Goal: Task Accomplishment & Management: Manage account settings

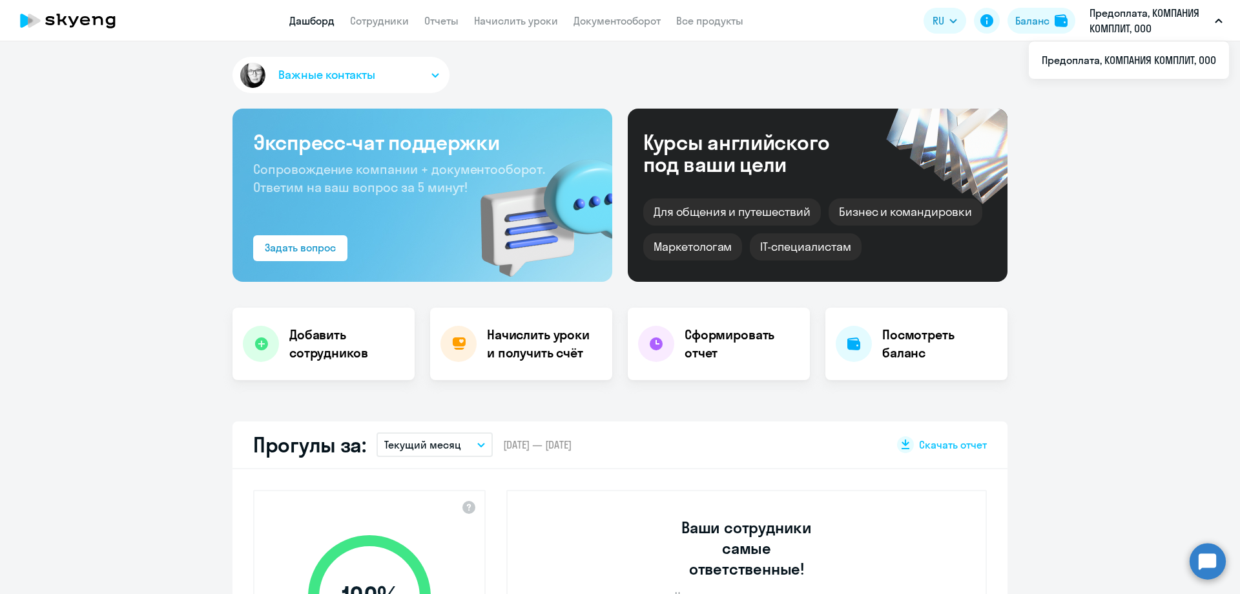
select select "30"
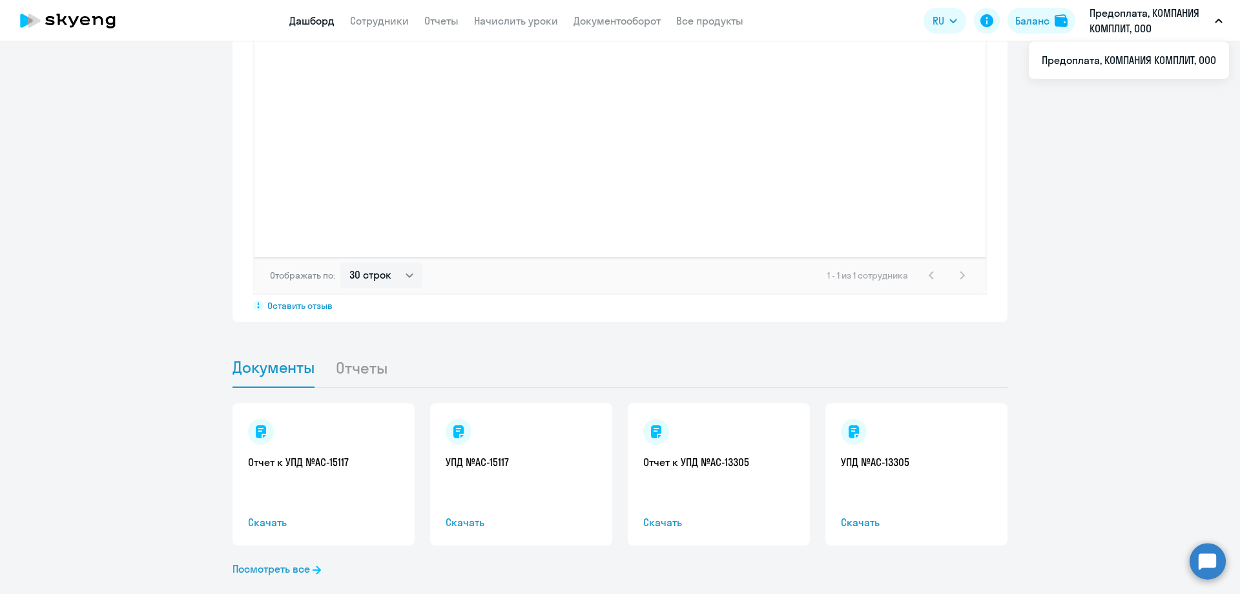
scroll to position [1047, 0]
click at [356, 344] on li "Отчеты" at bounding box center [371, 363] width 73 height 39
click at [357, 347] on li "Отчеты" at bounding box center [371, 363] width 73 height 39
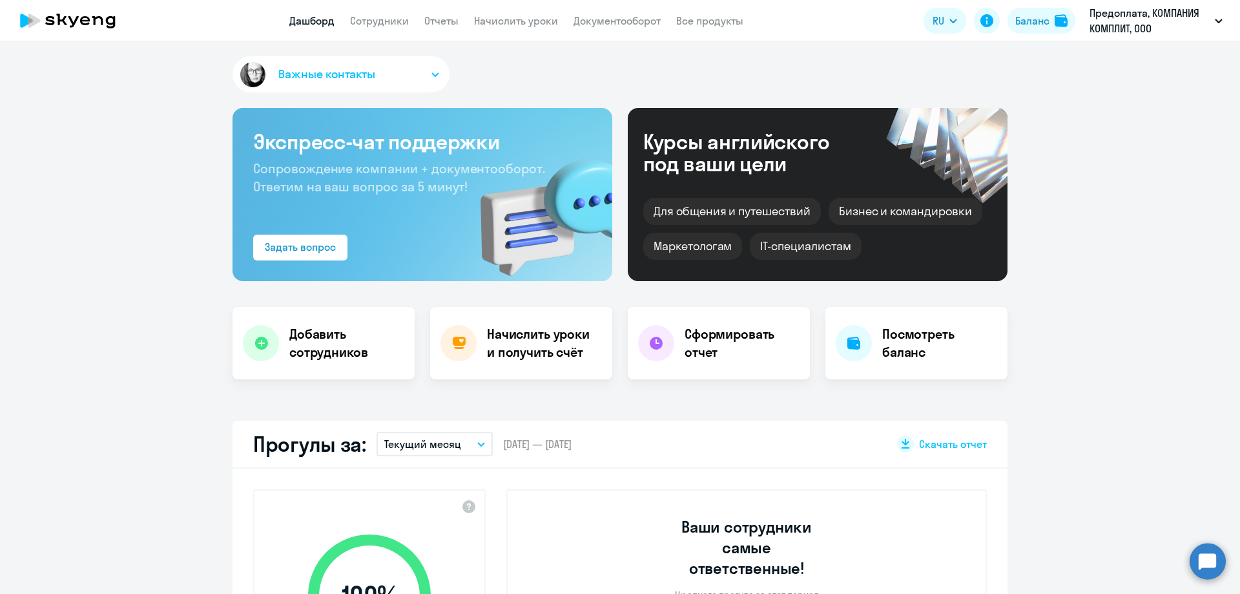
scroll to position [0, 0]
click at [903, 335] on h4 "Посмотреть баланс" at bounding box center [940, 344] width 115 height 36
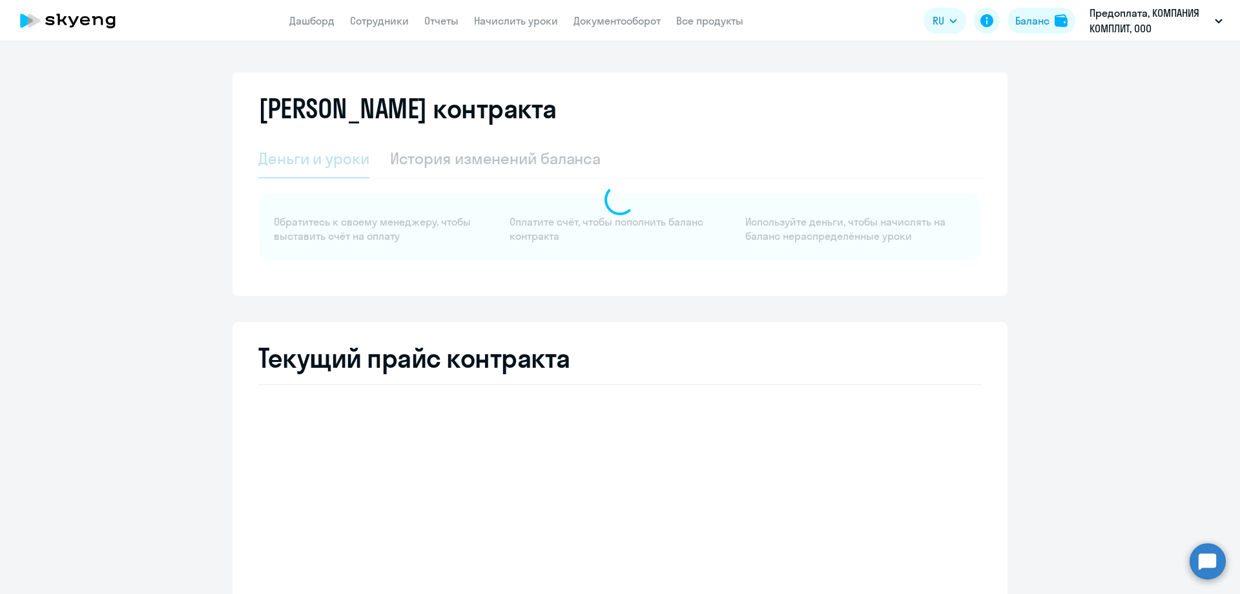
select select "english_adult_not_native_speaker"
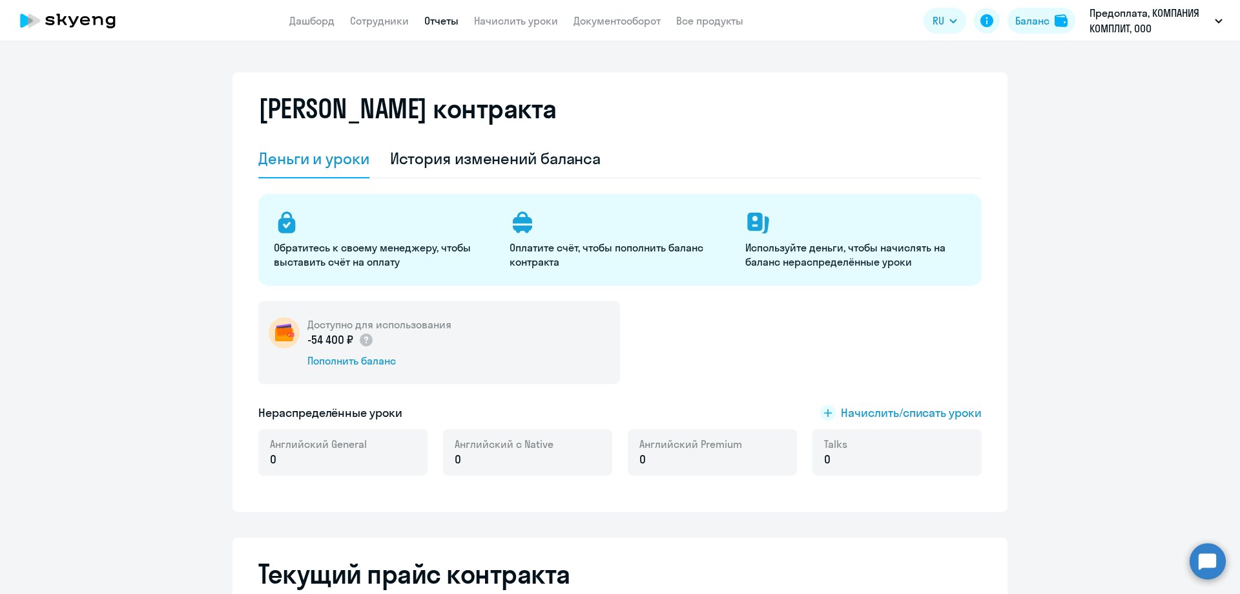
click at [435, 17] on link "Отчеты" at bounding box center [441, 20] width 34 height 13
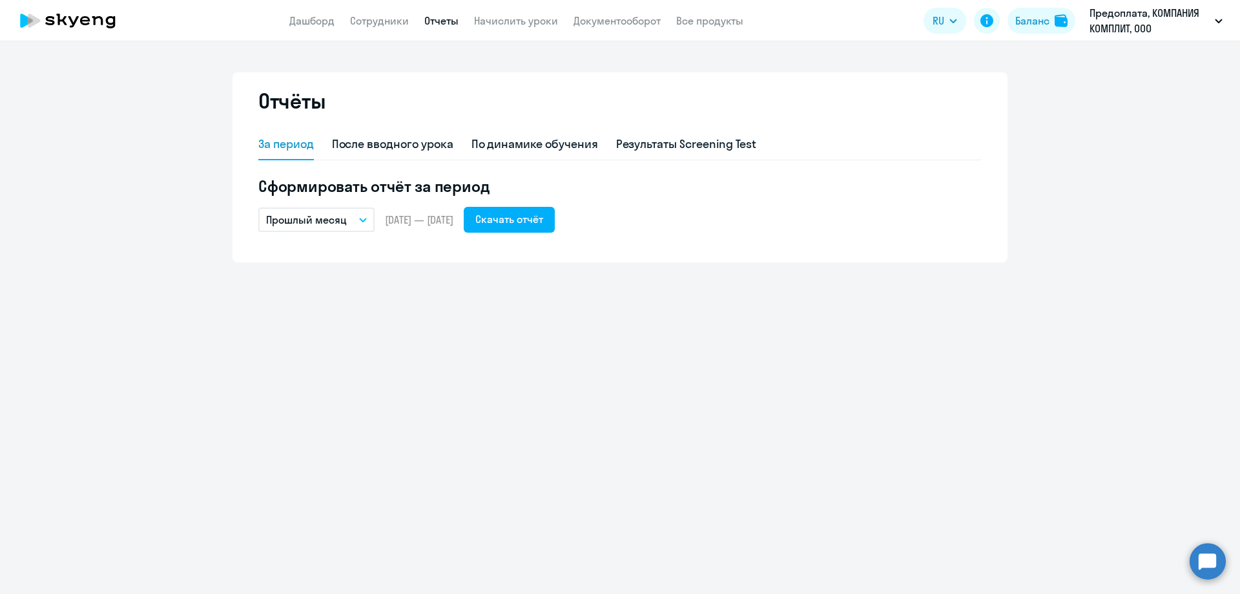
click at [353, 224] on button "Прошлый месяц" at bounding box center [316, 219] width 116 height 25
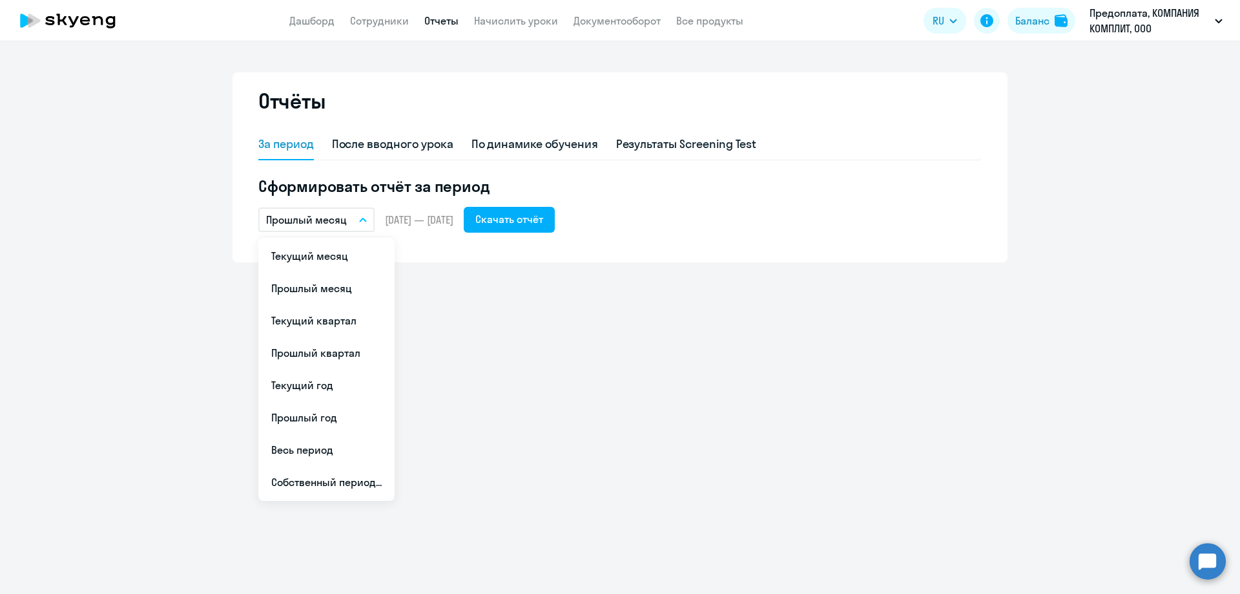
click at [353, 224] on button "Прошлый месяц" at bounding box center [316, 219] width 116 height 25
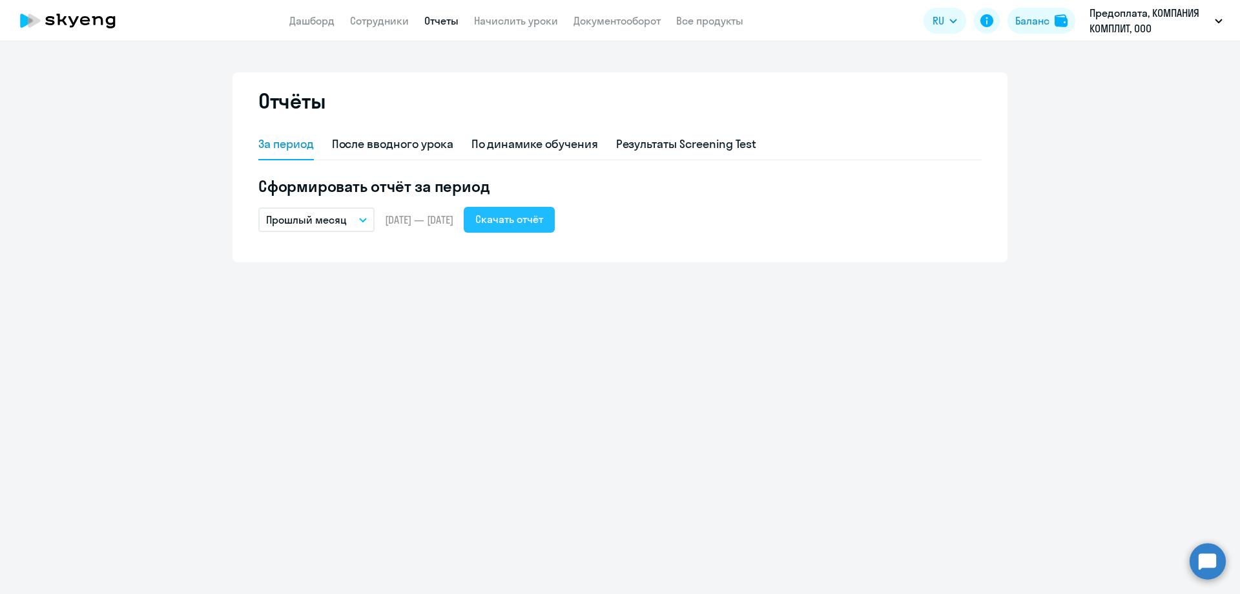
click at [543, 212] on div "Скачать отчёт" at bounding box center [510, 219] width 68 height 16
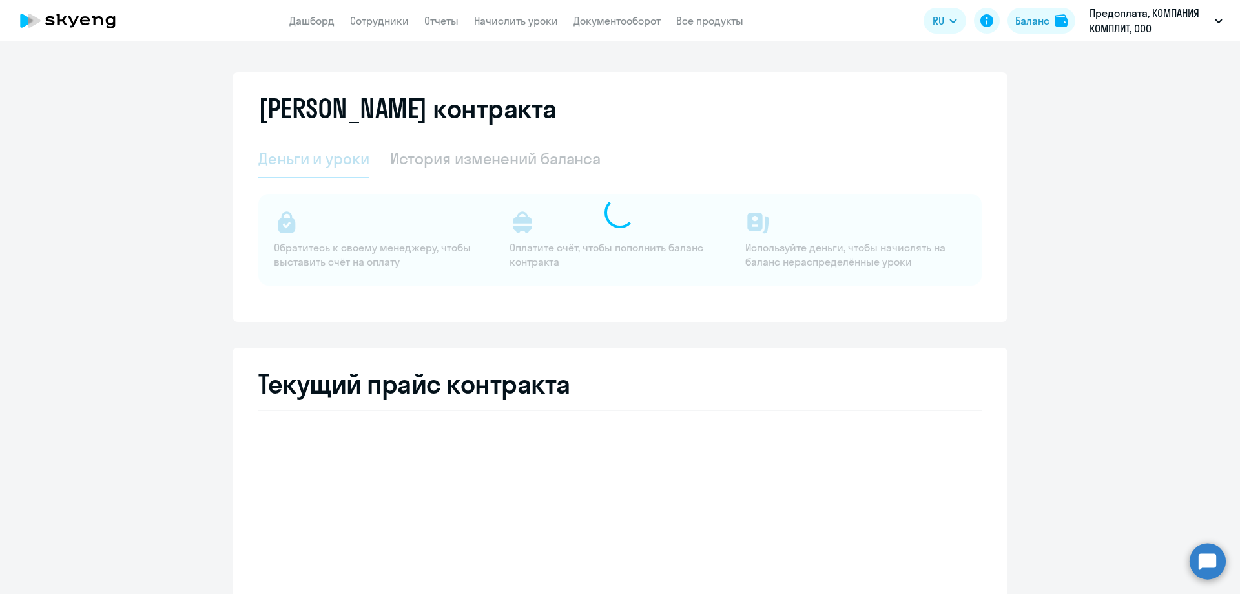
select select "english_adult_not_native_speaker"
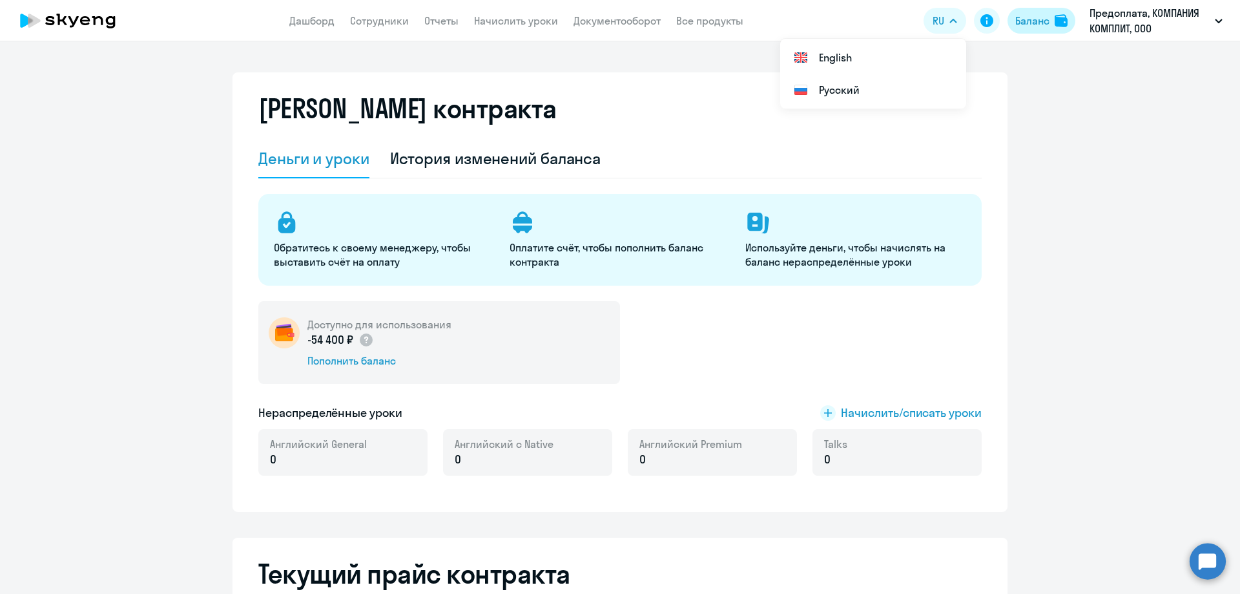
click at [1032, 18] on div "Баланс" at bounding box center [1033, 21] width 34 height 16
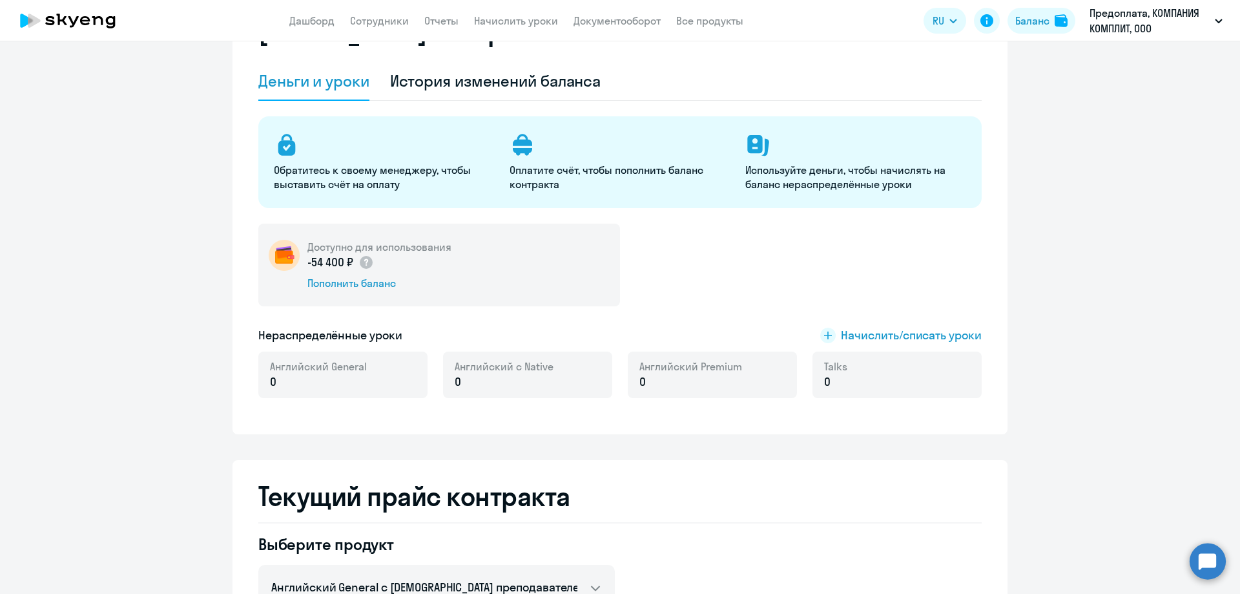
scroll to position [23, 0]
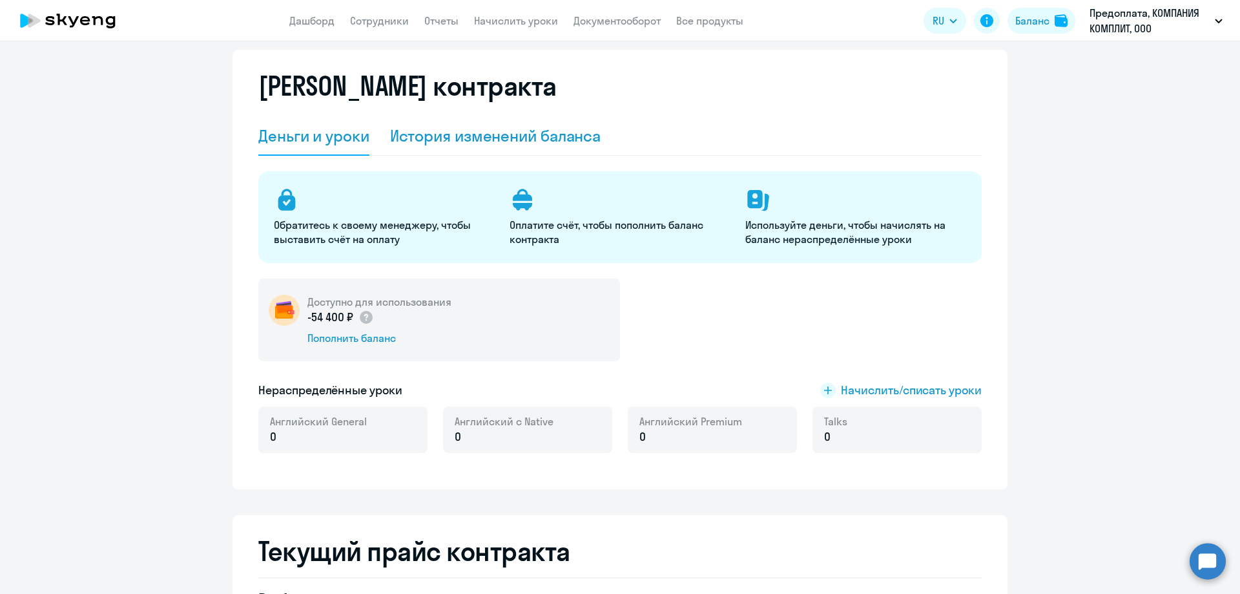
click at [474, 136] on div "История изменений баланса" at bounding box center [495, 135] width 211 height 21
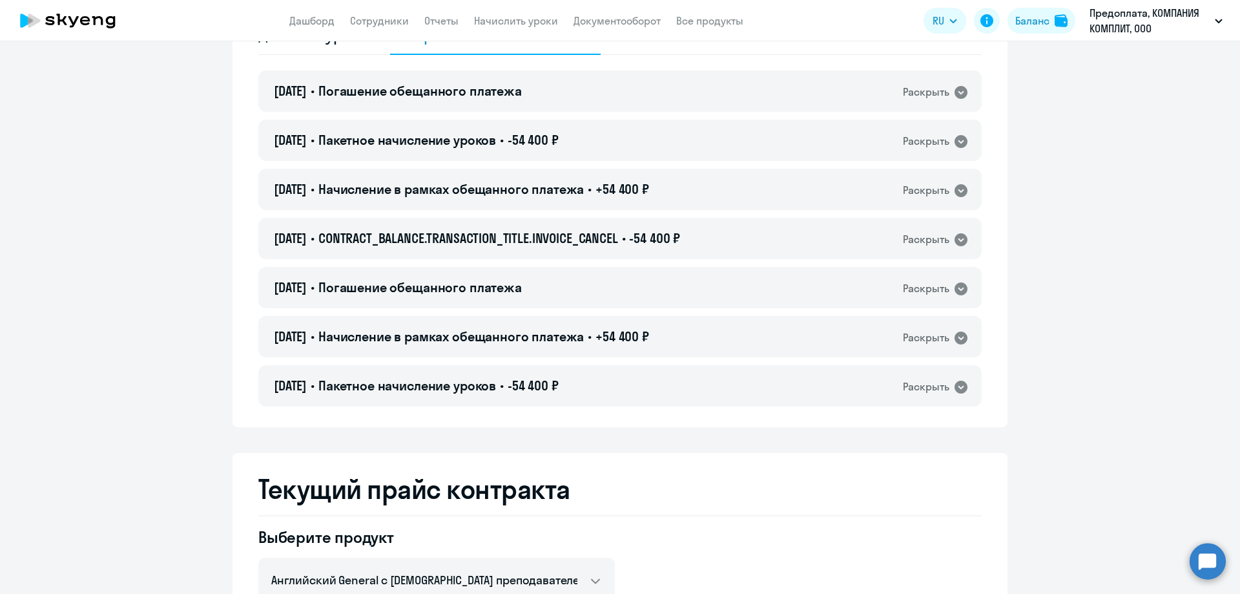
scroll to position [0, 0]
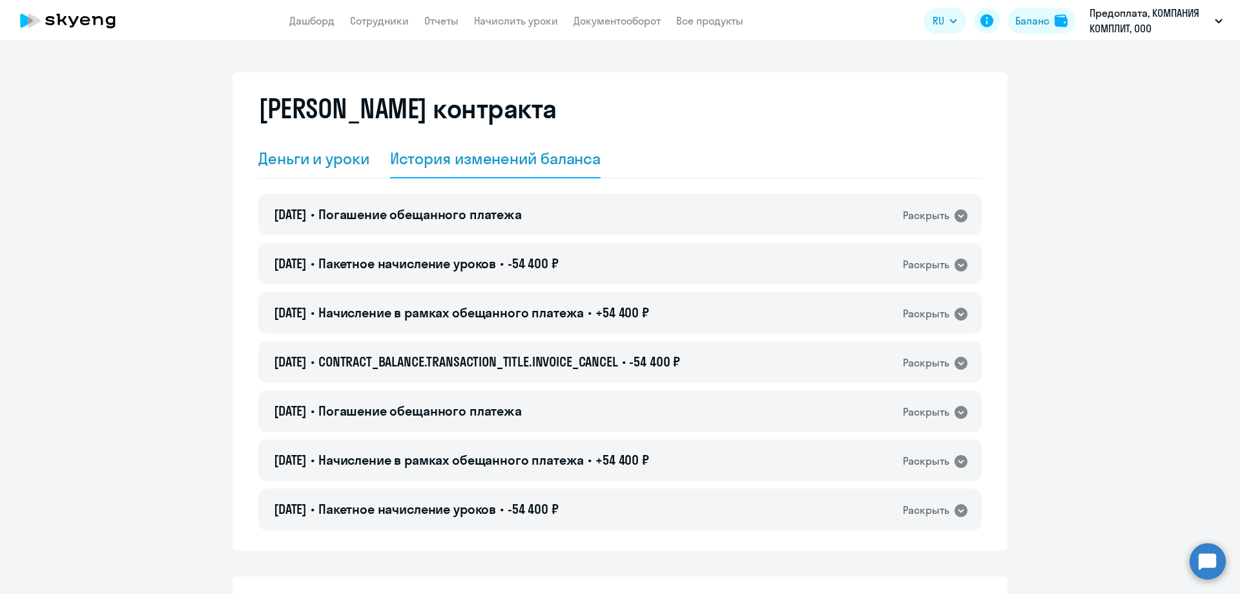
click at [329, 169] on div "Деньги и уроки" at bounding box center [313, 159] width 111 height 39
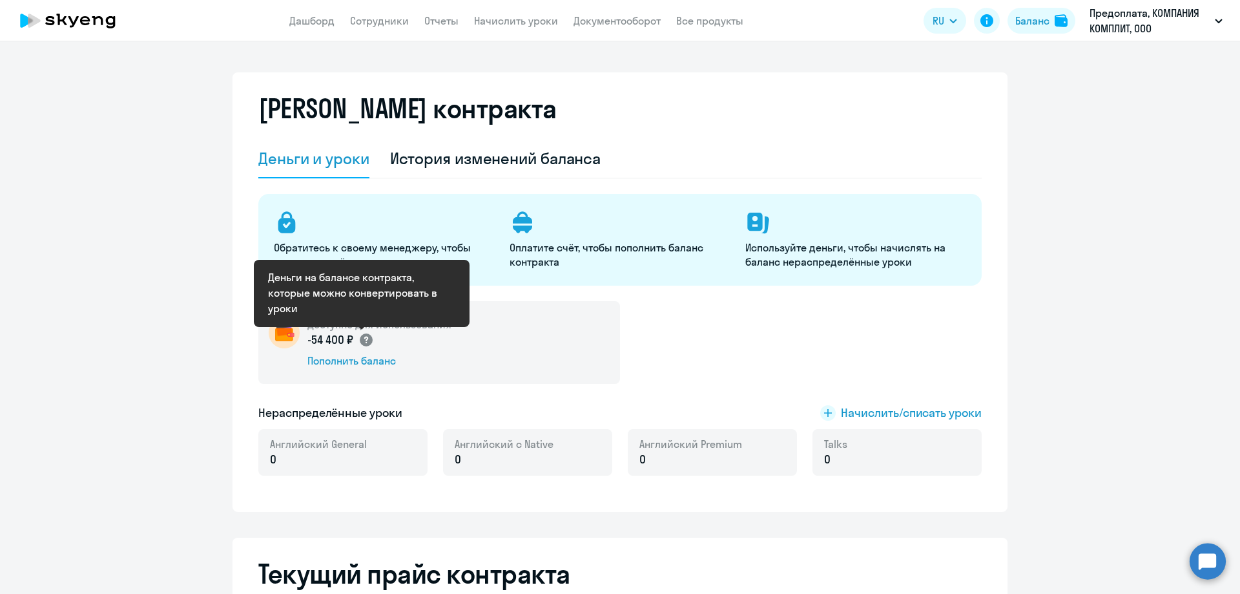
click at [366, 335] on circle at bounding box center [366, 339] width 13 height 13
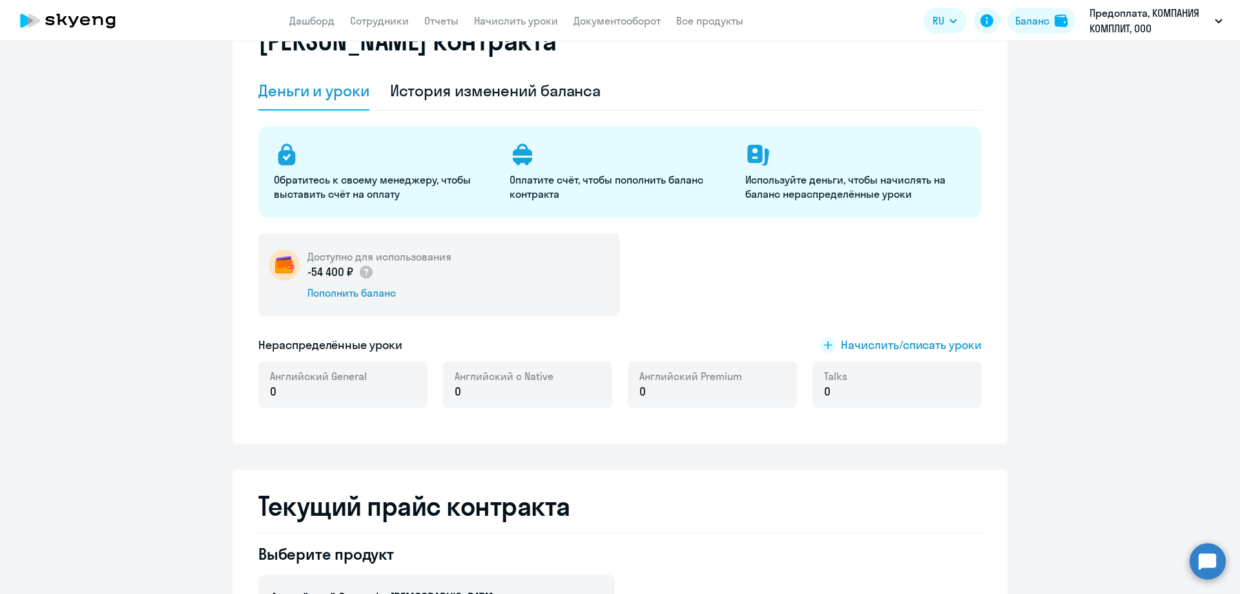
scroll to position [194, 0]
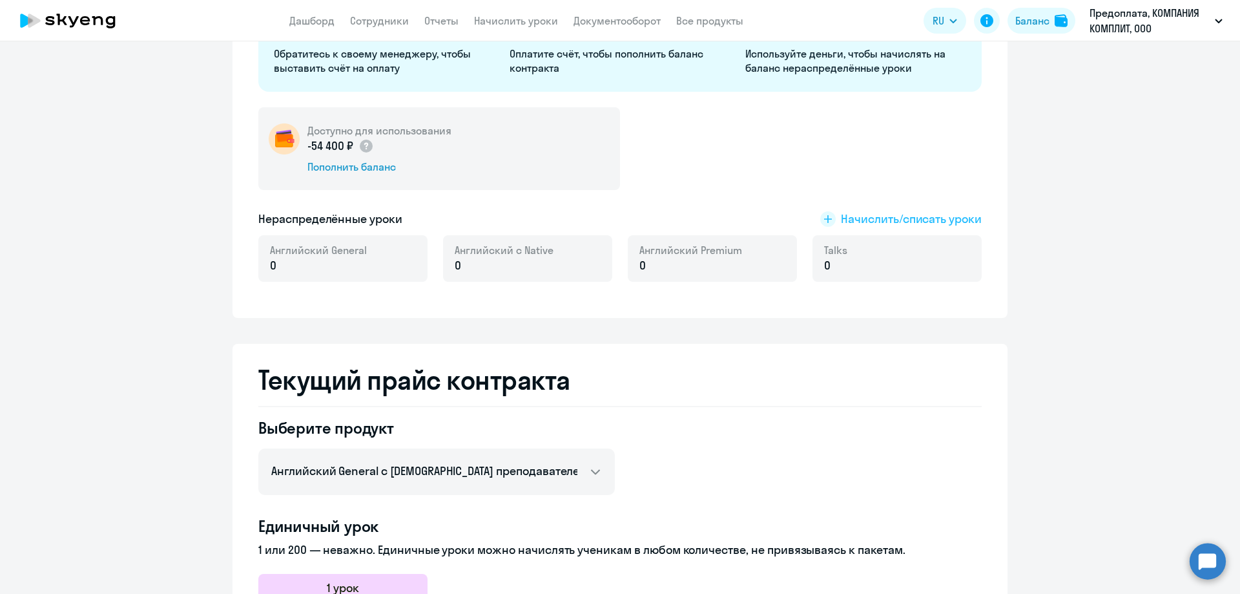
click at [866, 220] on span "Начислить/списать уроки" at bounding box center [911, 219] width 141 height 17
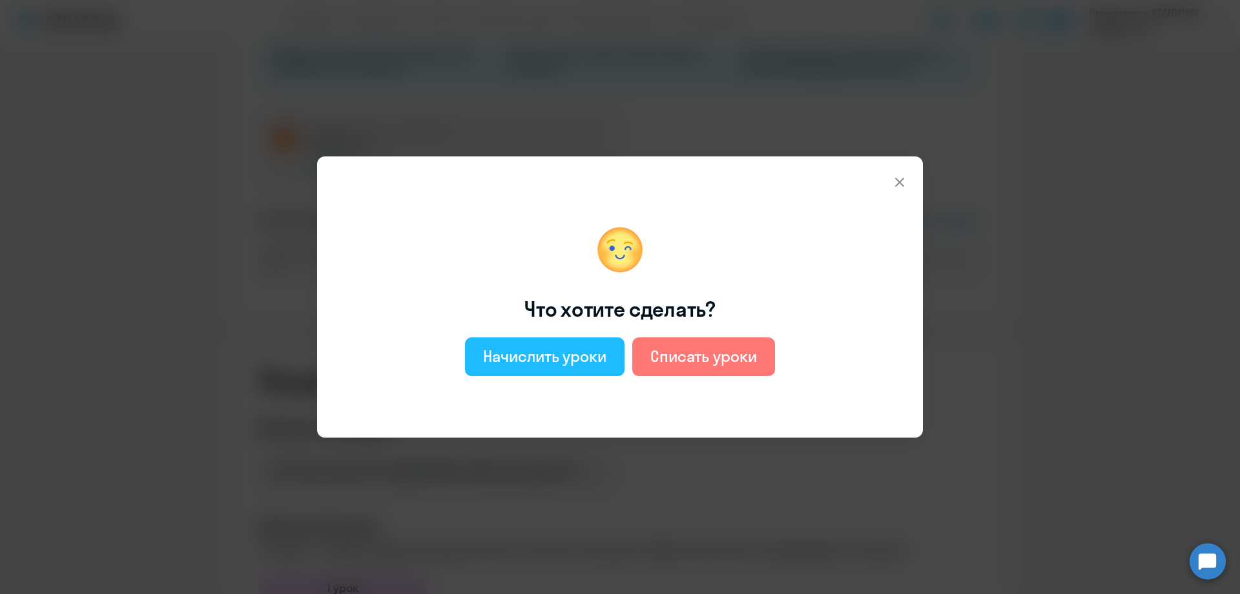
click at [569, 360] on div "Начислить уроки" at bounding box center [544, 356] width 123 height 21
select select "english_adult_not_native_speaker"
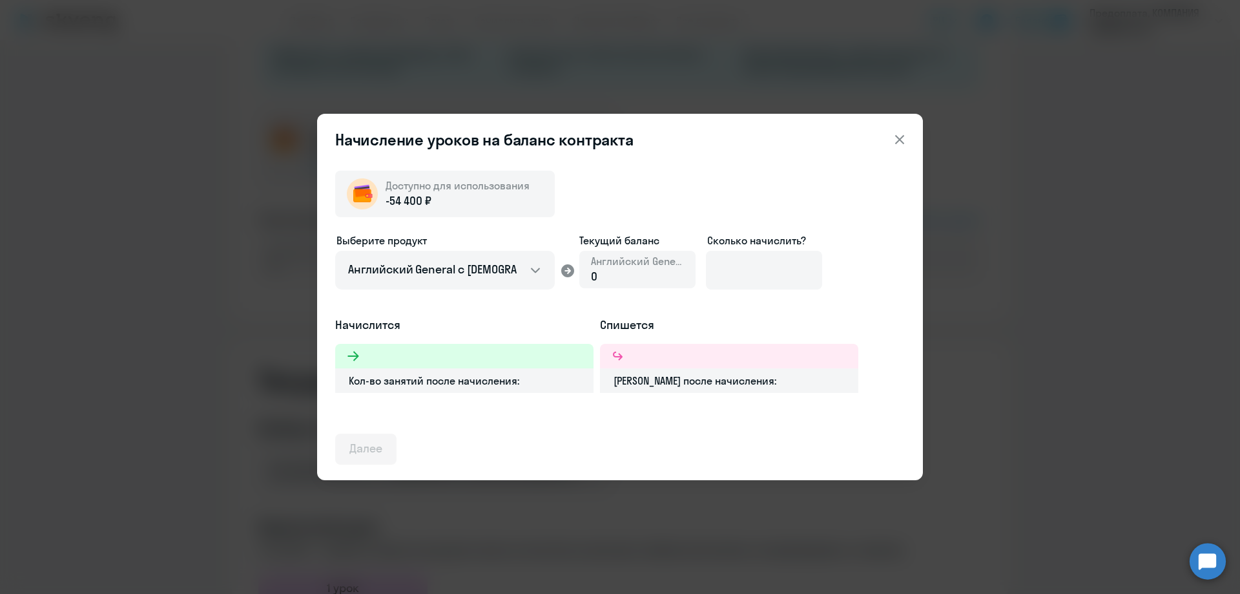
click at [905, 137] on icon at bounding box center [900, 140] width 16 height 16
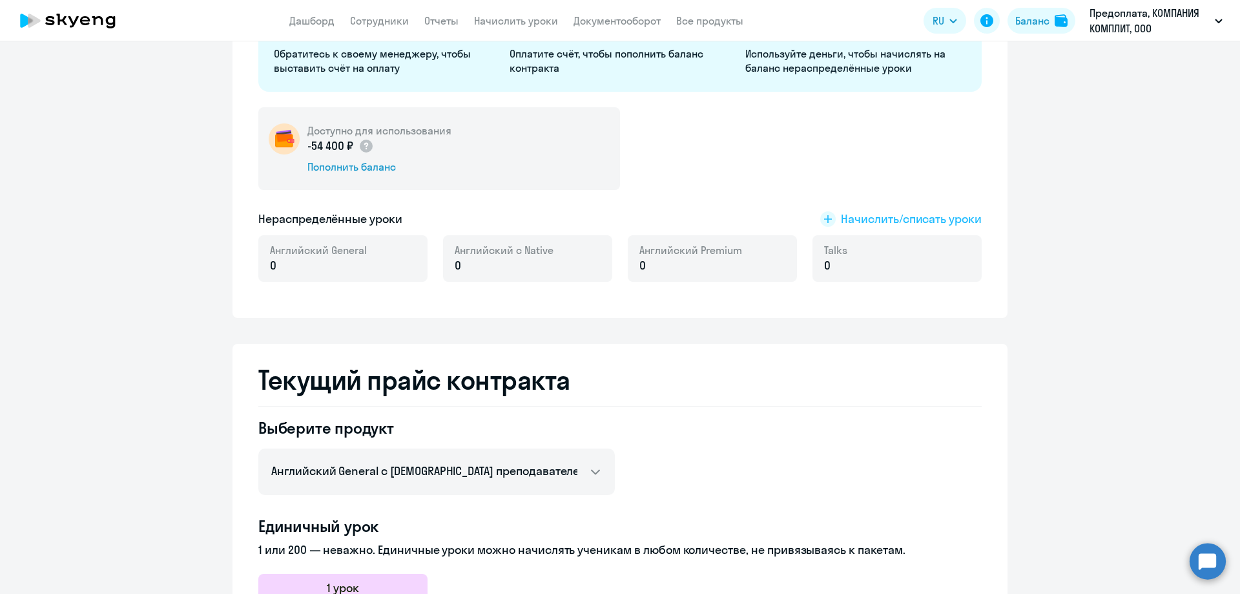
click at [904, 214] on span "Начислить/списать уроки" at bounding box center [911, 219] width 141 height 17
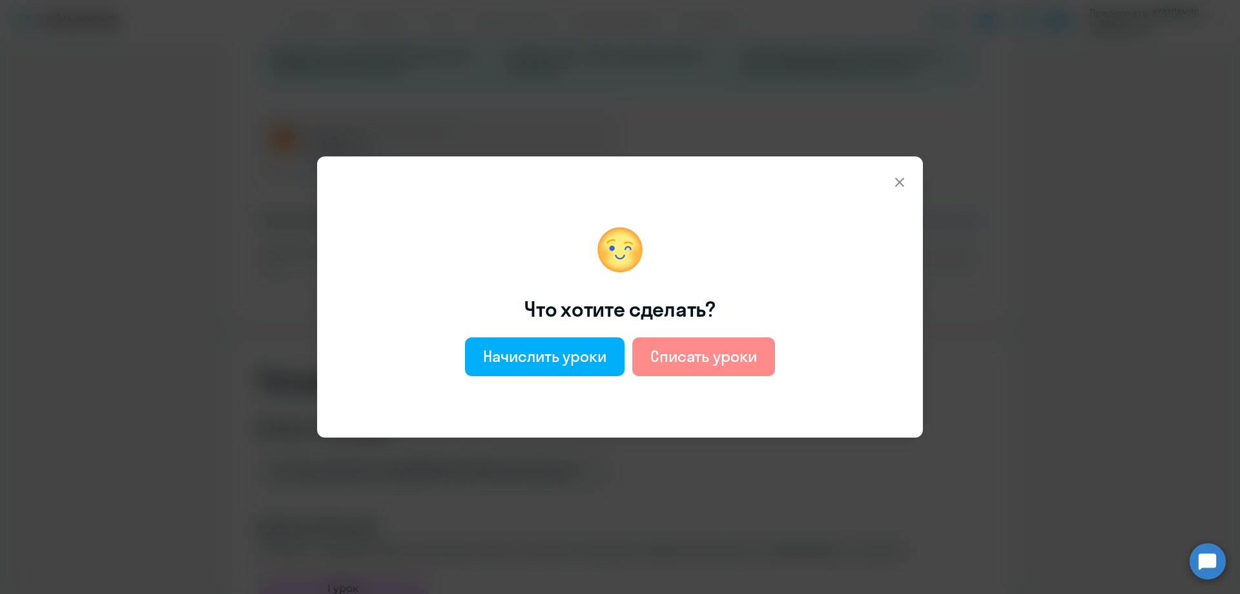
click at [691, 362] on div "Списать уроки" at bounding box center [704, 356] width 107 height 21
select select "english_adult_not_native_speaker"
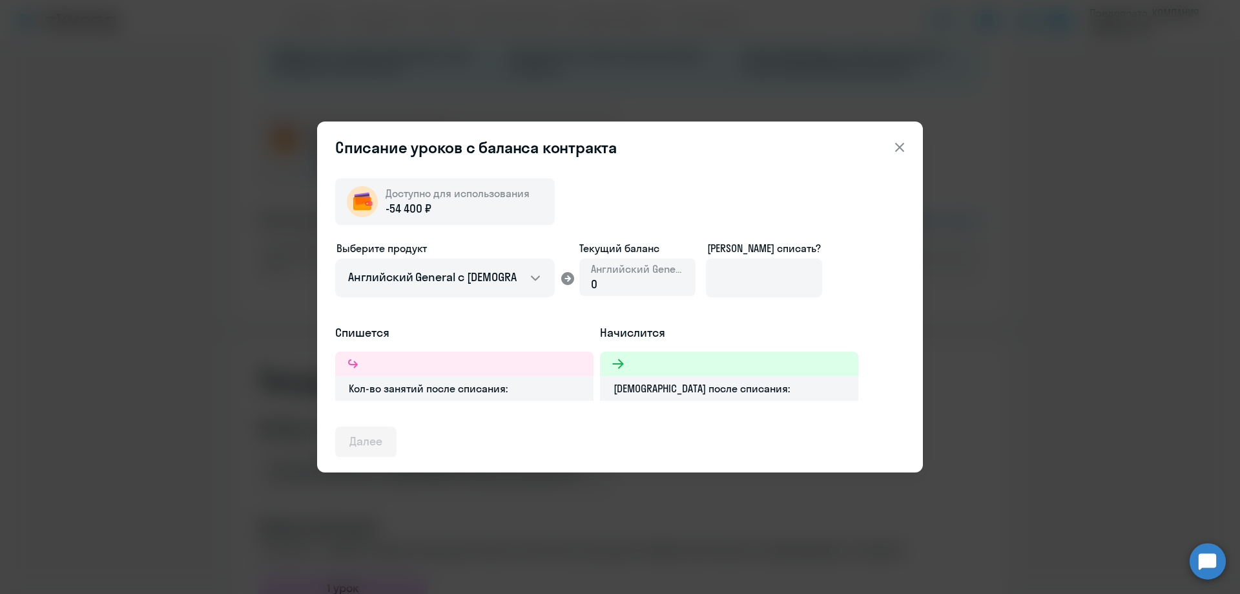
click at [647, 279] on div "0" at bounding box center [637, 284] width 93 height 17
click at [902, 150] on icon at bounding box center [899, 147] width 9 height 9
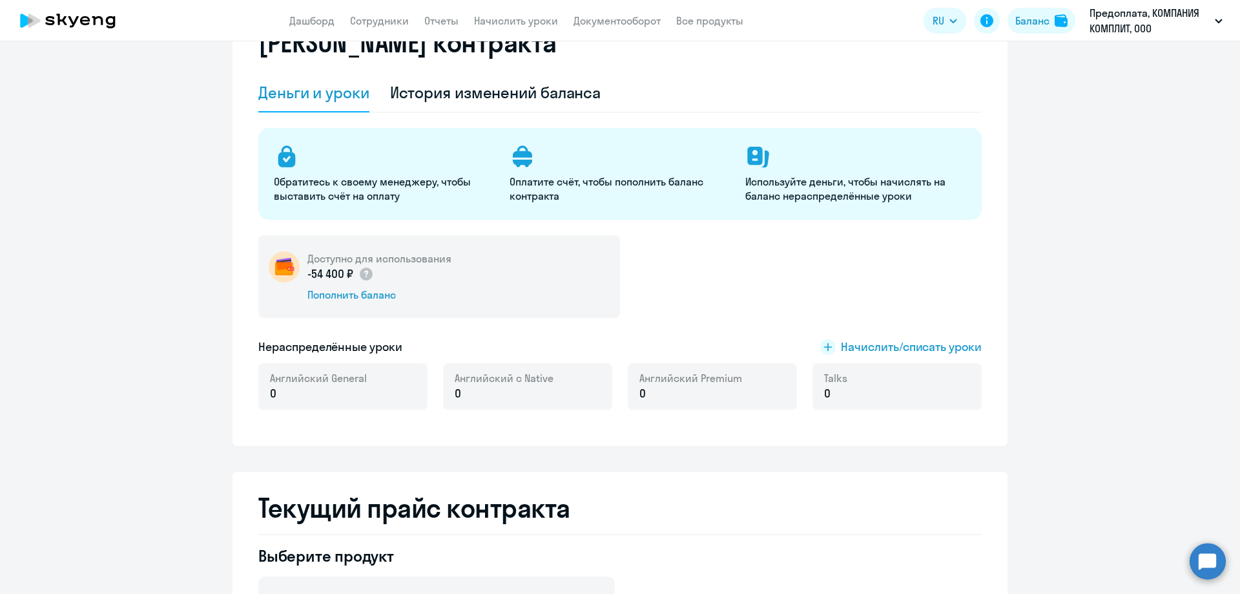
scroll to position [65, 0]
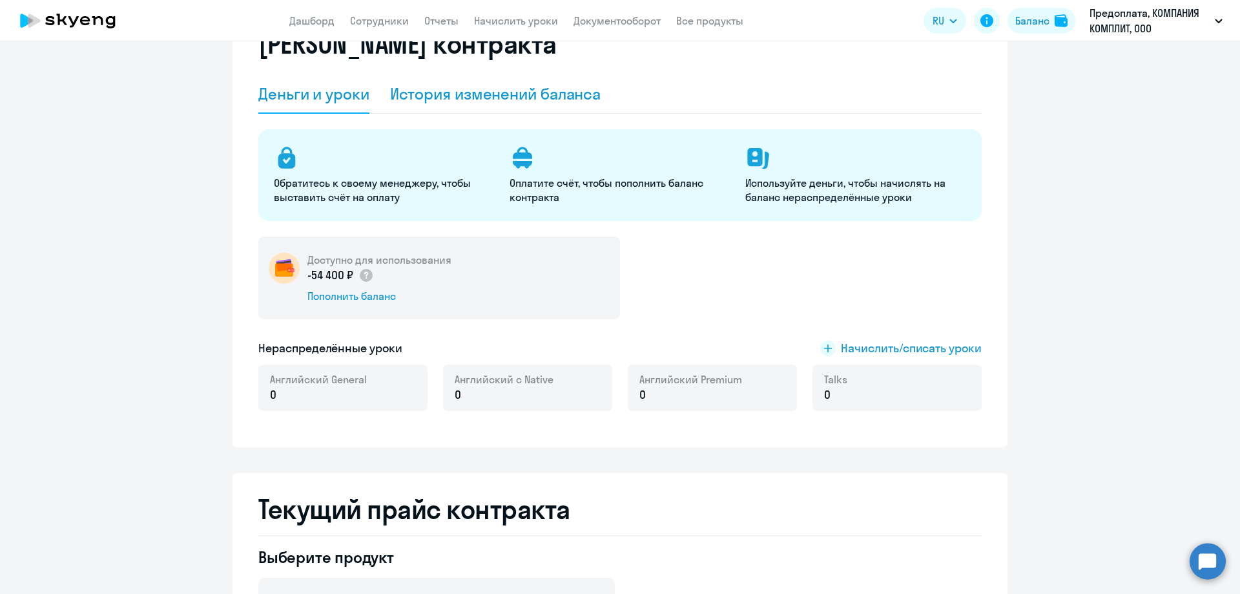
click at [488, 96] on div "История изменений баланса" at bounding box center [495, 93] width 211 height 21
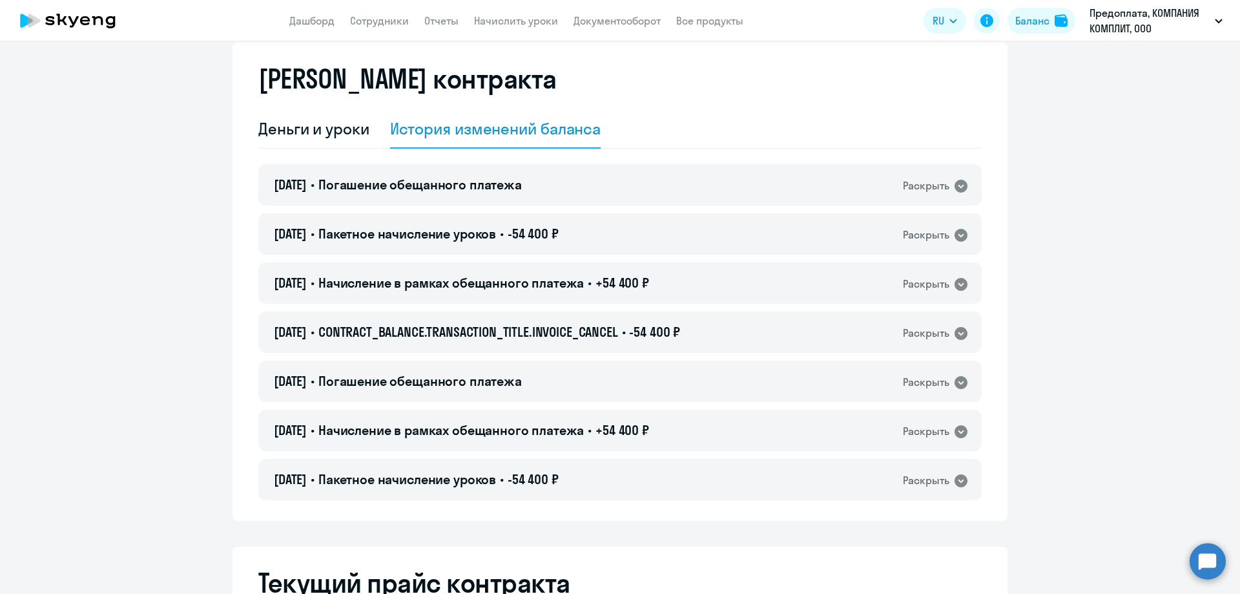
scroll to position [0, 0]
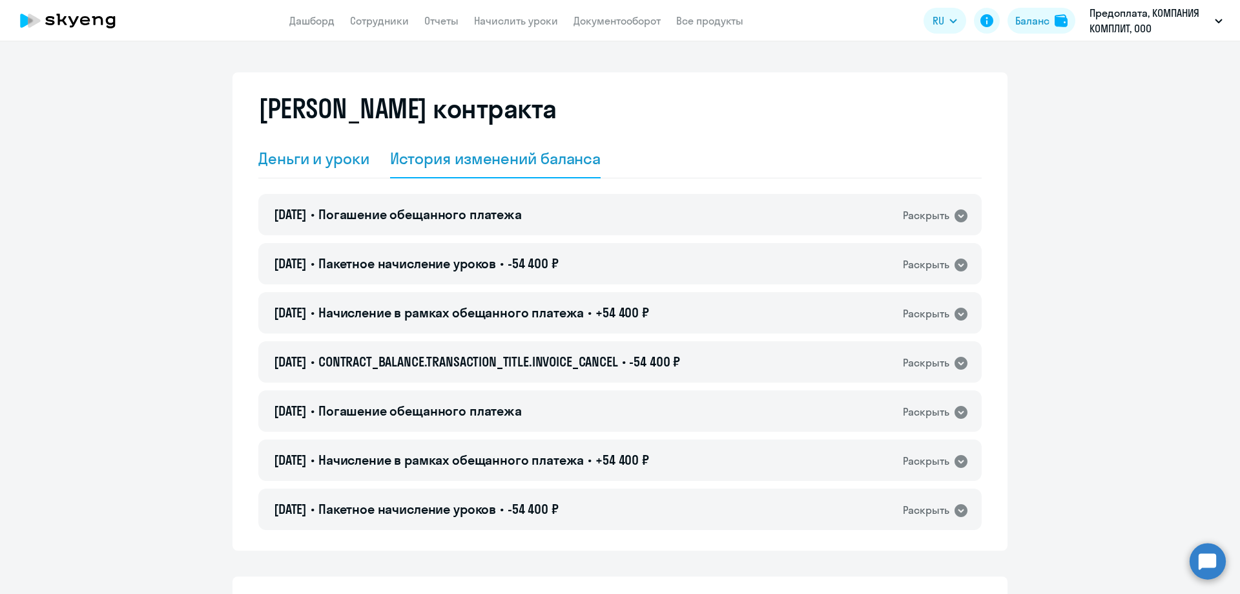
click at [325, 167] on div "Деньги и уроки" at bounding box center [313, 158] width 111 height 21
